Goal: Information Seeking & Learning: Learn about a topic

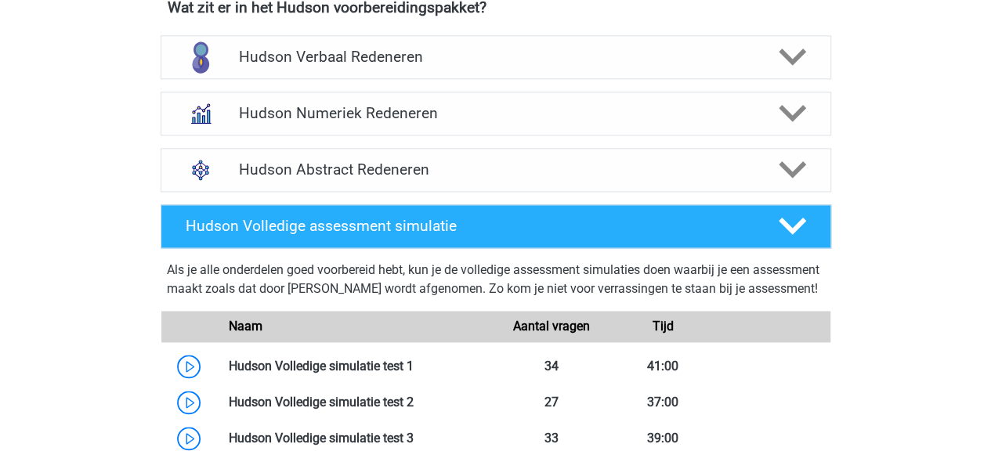
scroll to position [1019, 0]
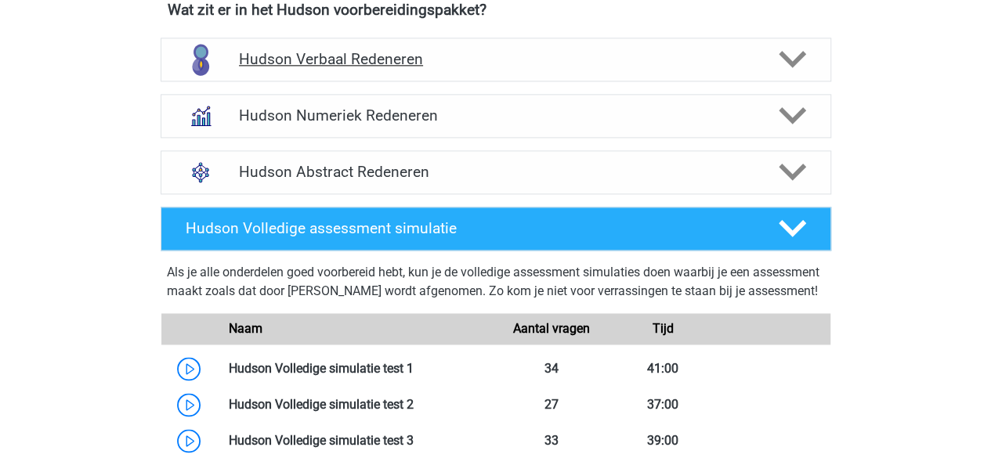
click at [511, 64] on h4 "Hudson Verbaal Redeneren" at bounding box center [495, 59] width 513 height 18
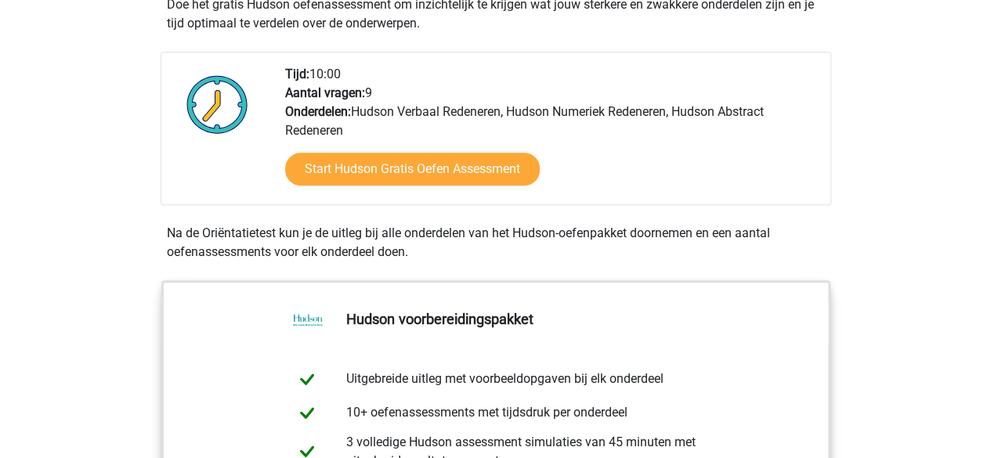
scroll to position [0, 0]
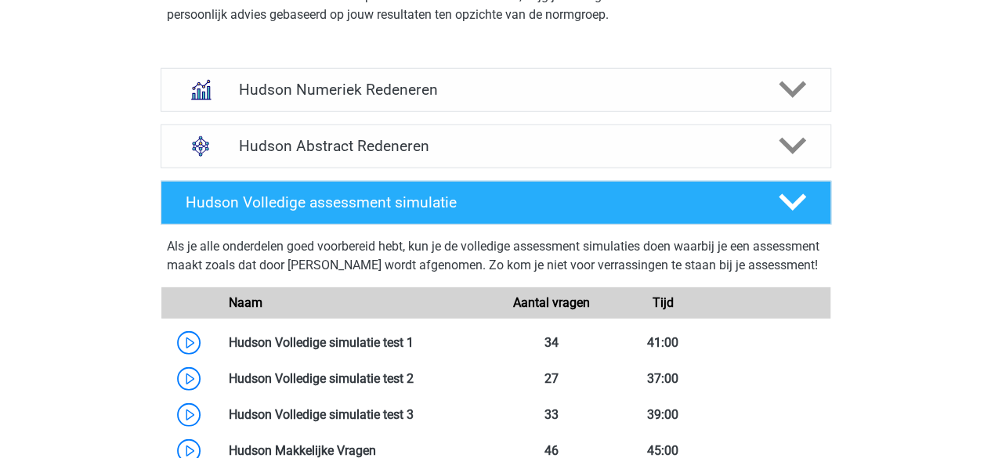
scroll to position [2091, 0]
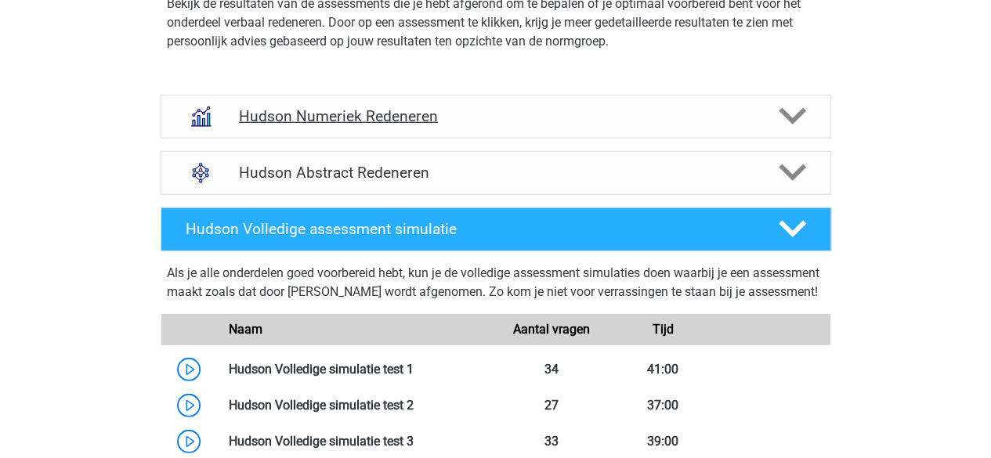
click at [492, 101] on div "Hudson Numeriek Redeneren" at bounding box center [496, 117] width 671 height 44
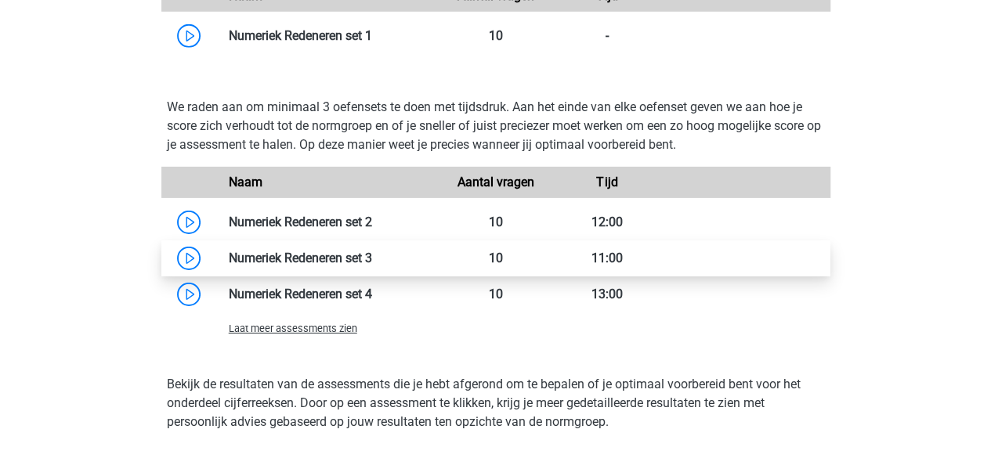
scroll to position [2433, 0]
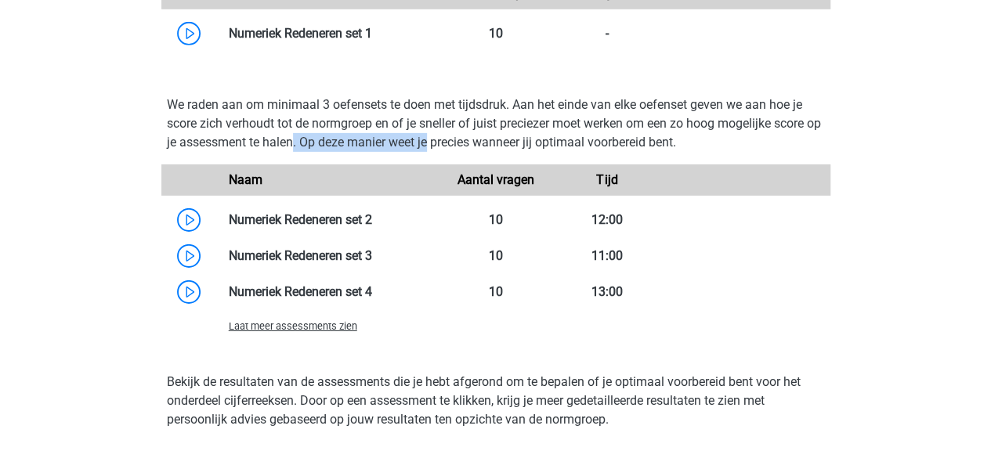
drag, startPoint x: 313, startPoint y: 139, endPoint x: 449, endPoint y: 146, distance: 136.5
click at [449, 146] on p "We raden aan om minimaal 3 oefensets te doen met tijdsdruk. Aan het einde van e…" at bounding box center [496, 124] width 658 height 56
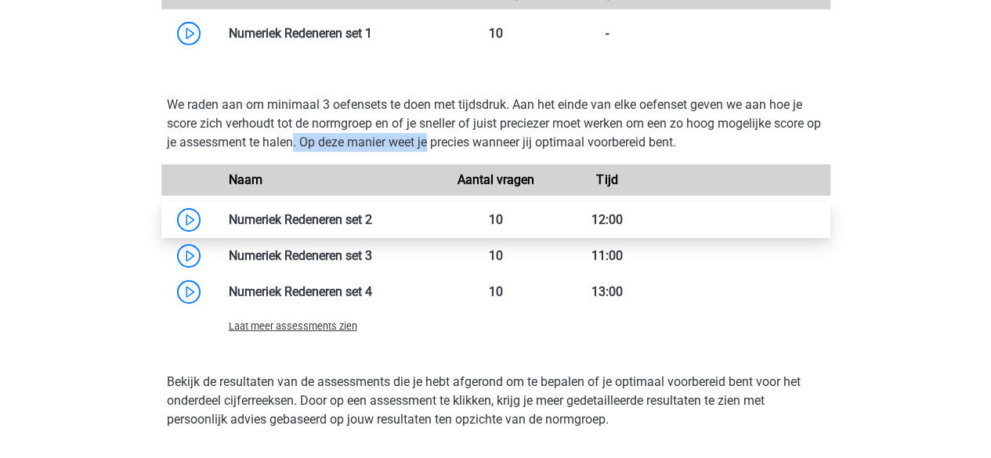
click at [372, 218] on link at bounding box center [372, 219] width 0 height 15
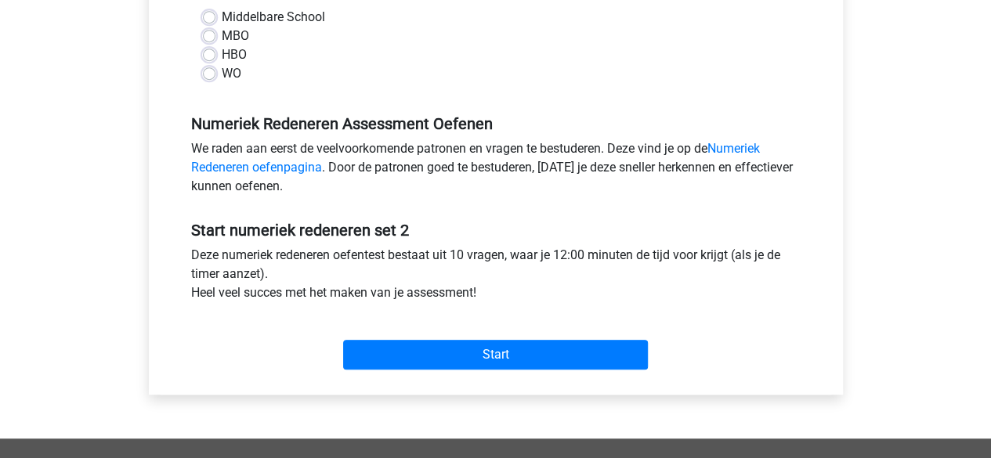
scroll to position [385, 0]
